Goal: Transaction & Acquisition: Subscribe to service/newsletter

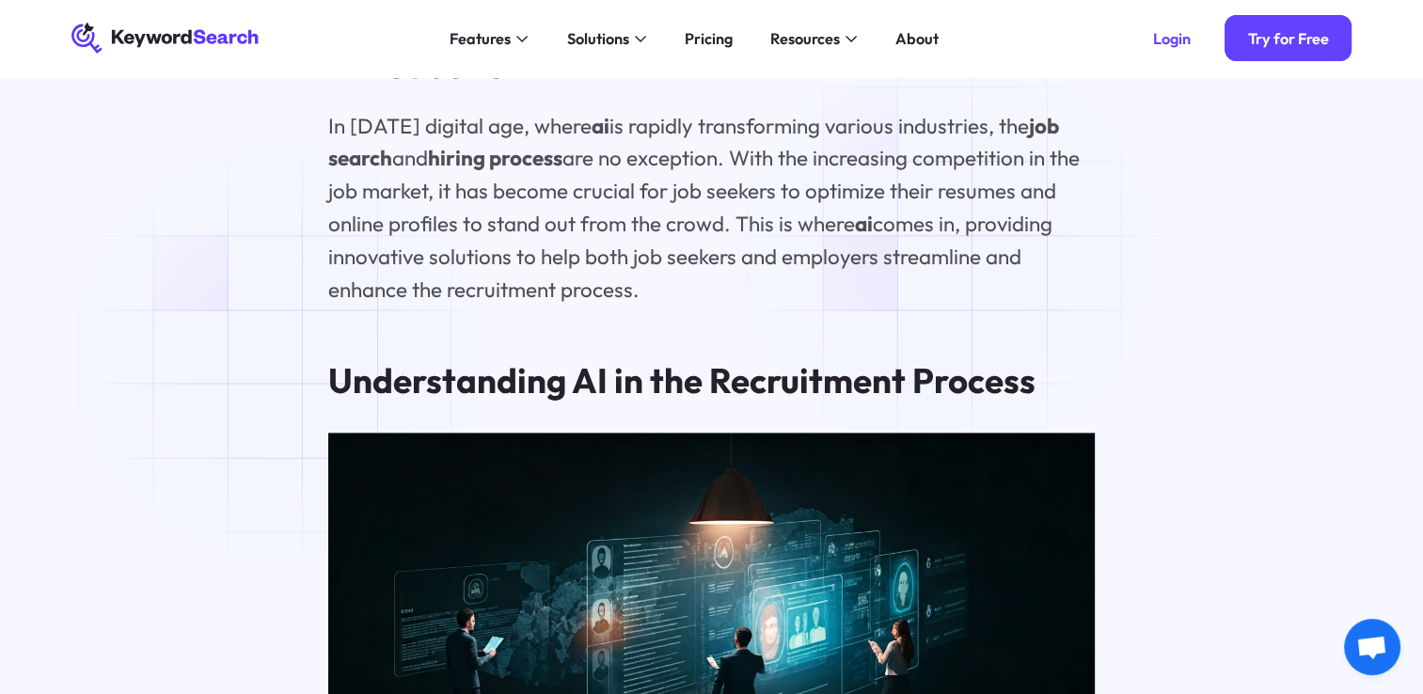
scroll to position [2241, 0]
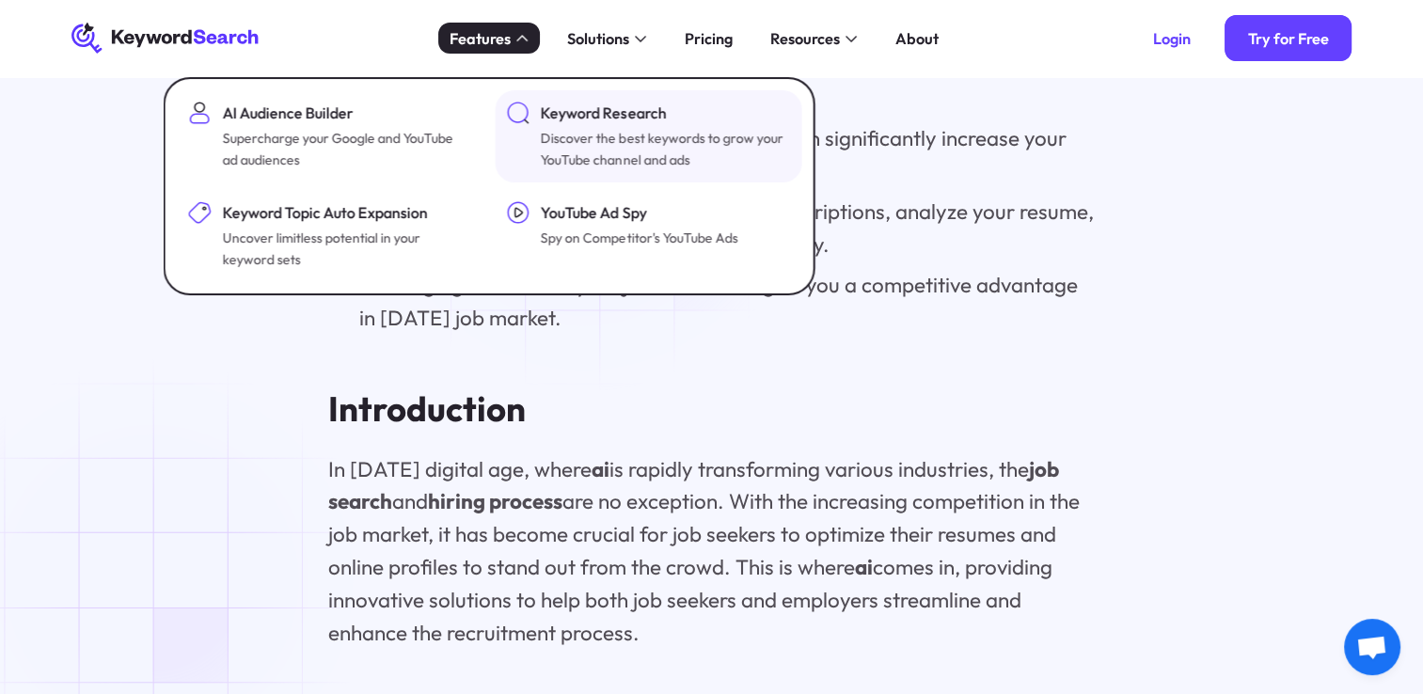
click at [590, 169] on div "Discover the best keywords to grow your YouTube channel and ads" at bounding box center [663, 149] width 245 height 42
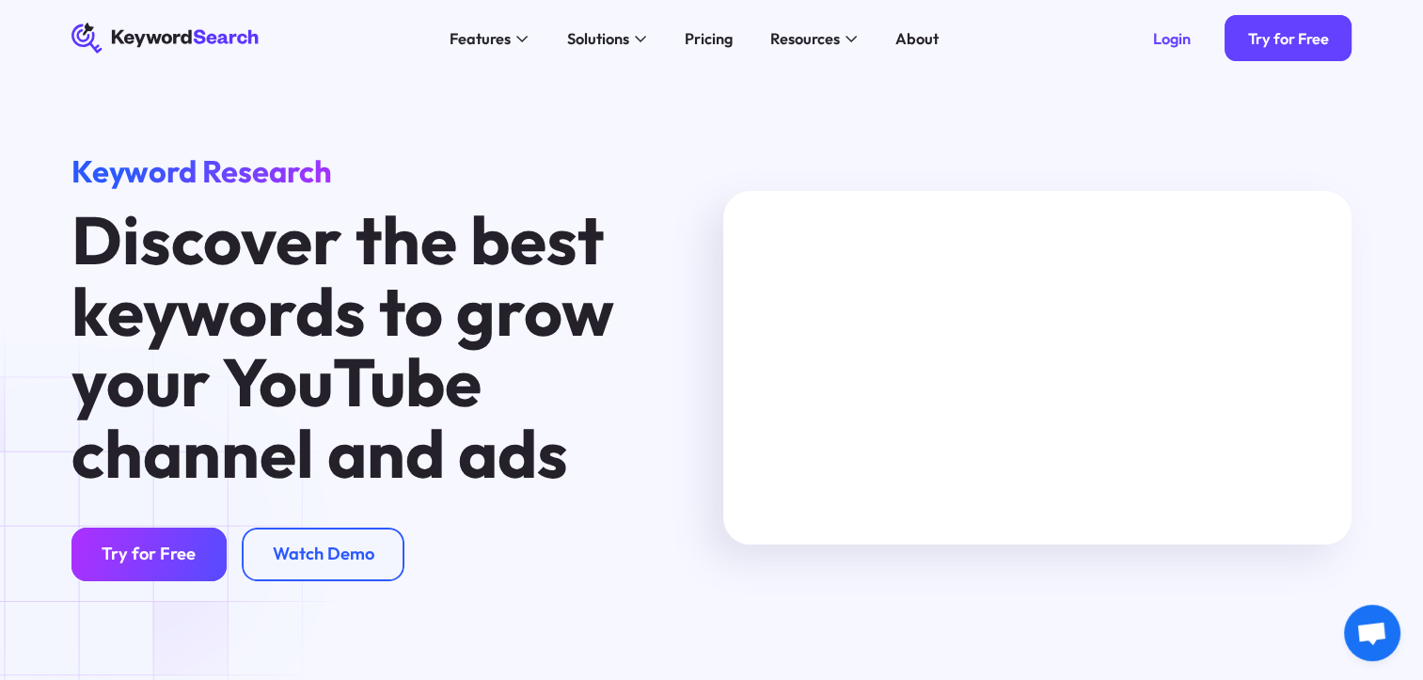
click at [132, 559] on div "Try for Free" at bounding box center [149, 554] width 94 height 22
